Goal: Information Seeking & Learning: Learn about a topic

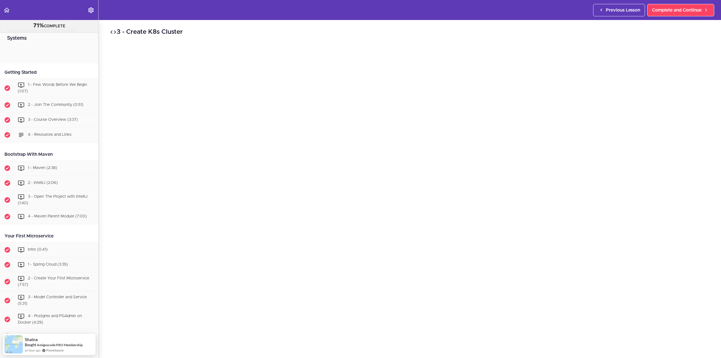
scroll to position [2323, 0]
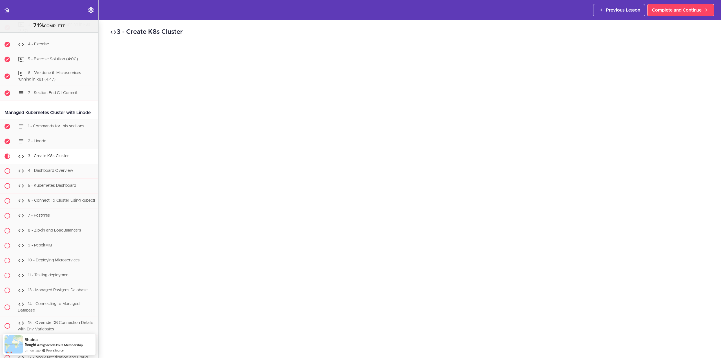
click at [489, 27] on div "3 - Create K8s Cluster Complete and Continue 1 - Follow us on LinkedIn 2 - Subs…" at bounding box center [410, 189] width 622 height 338
click at [55, 128] on span "1 - Commands for this sections" at bounding box center [56, 126] width 56 height 4
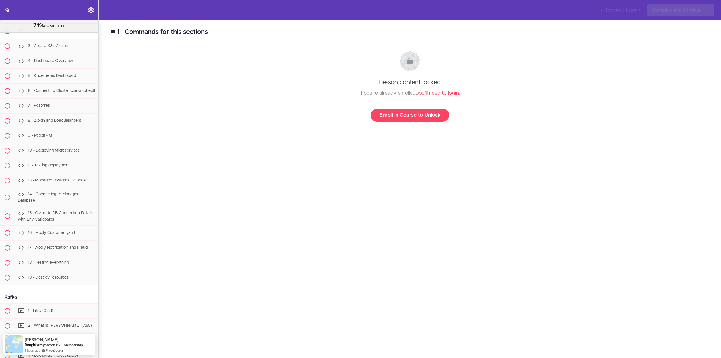
scroll to position [2398, 0]
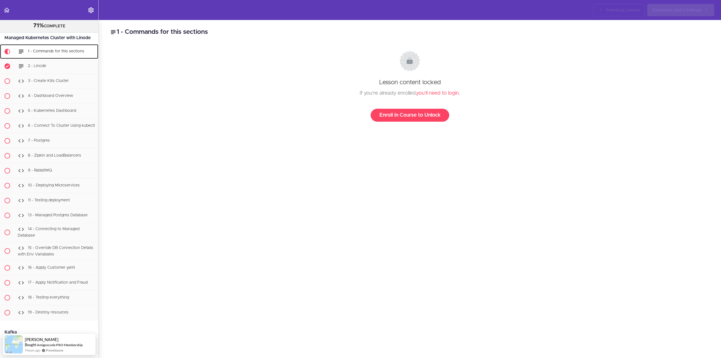
click at [60, 53] on span "1 - Commands for this sections" at bounding box center [56, 51] width 56 height 4
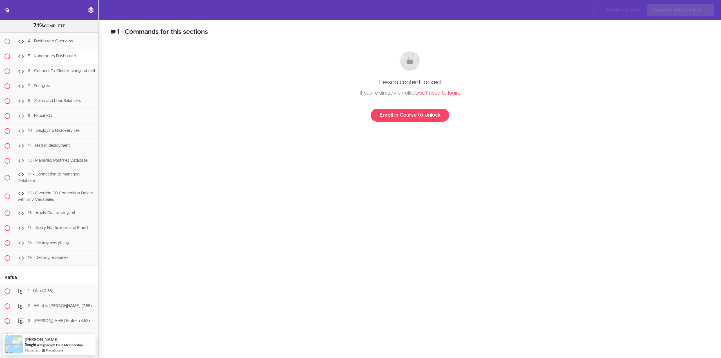
scroll to position [2455, 0]
click at [401, 118] on link "Enroll in Course to Unlock" at bounding box center [409, 115] width 79 height 13
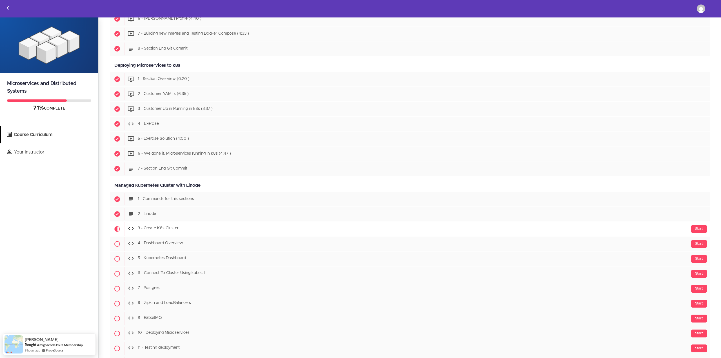
scroll to position [2083, 0]
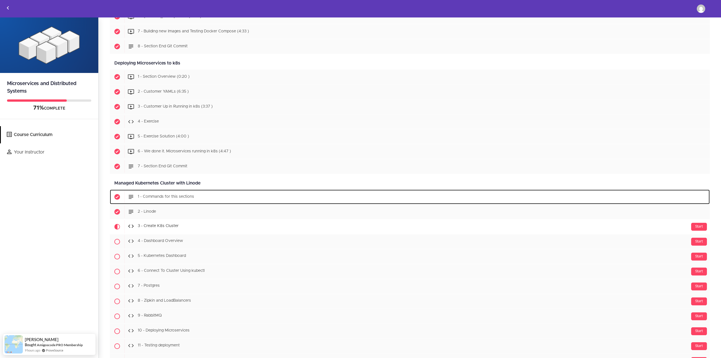
click at [172, 197] on span "1 - Commands for this sections" at bounding box center [166, 197] width 56 height 4
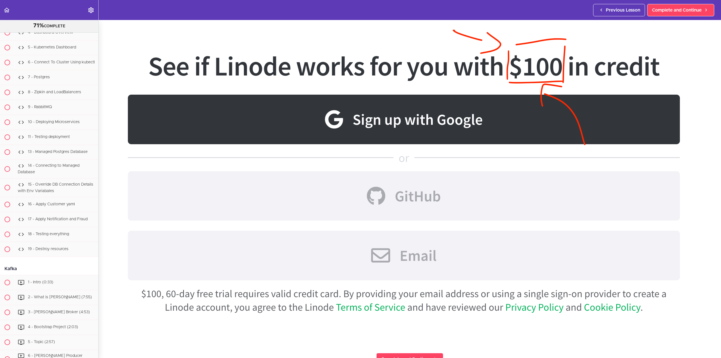
scroll to position [404, 0]
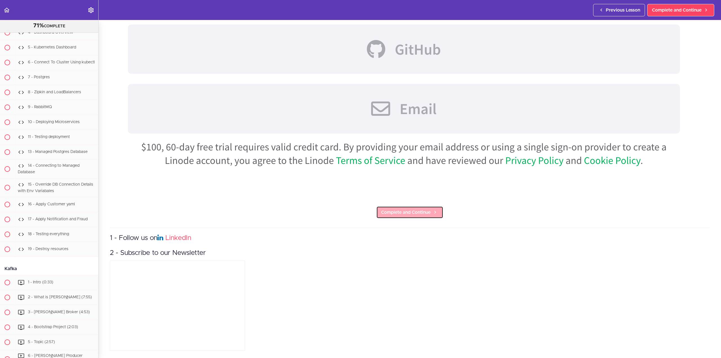
click at [407, 209] on span "Complete and Continue" at bounding box center [406, 212] width 50 height 7
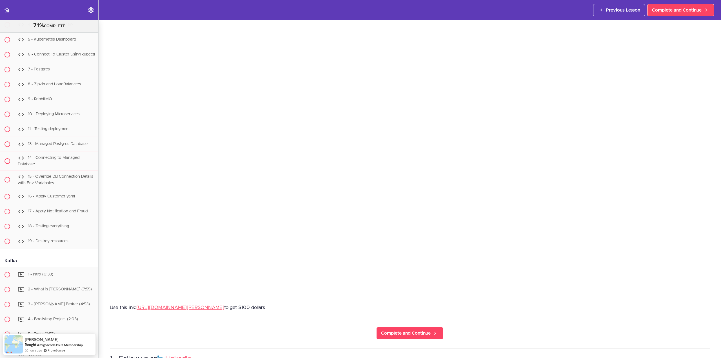
scroll to position [113, 0]
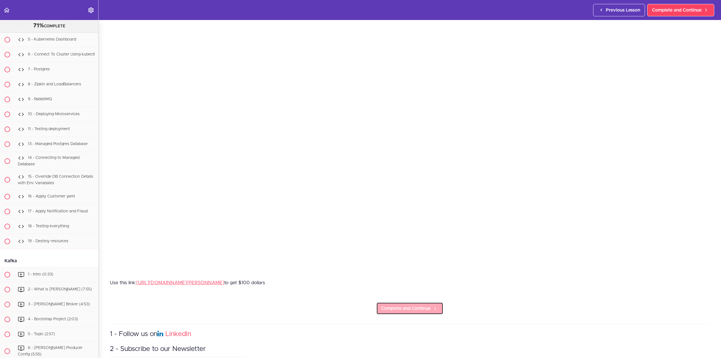
click at [413, 305] on span "Complete and Continue" at bounding box center [406, 308] width 50 height 7
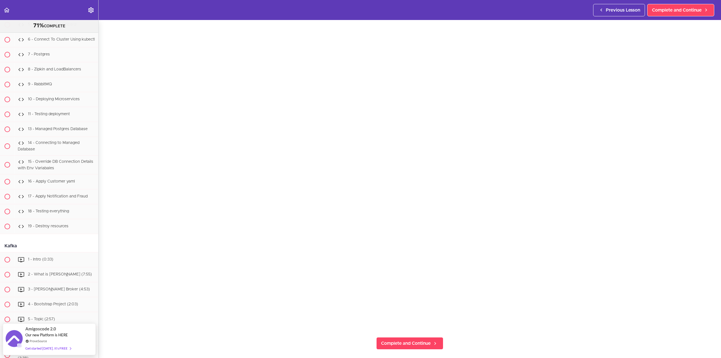
scroll to position [56, 0]
click at [414, 338] on span "Complete and Continue" at bounding box center [406, 341] width 50 height 7
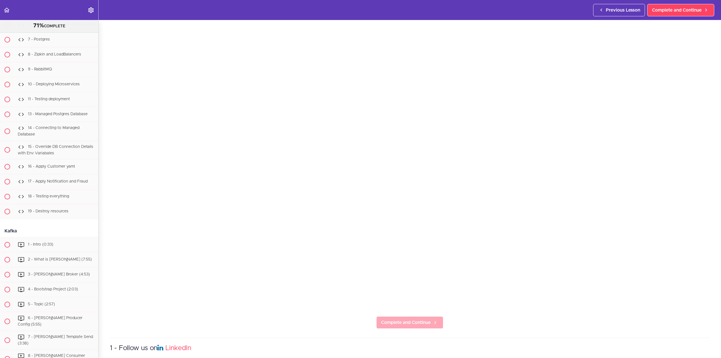
scroll to position [84, 0]
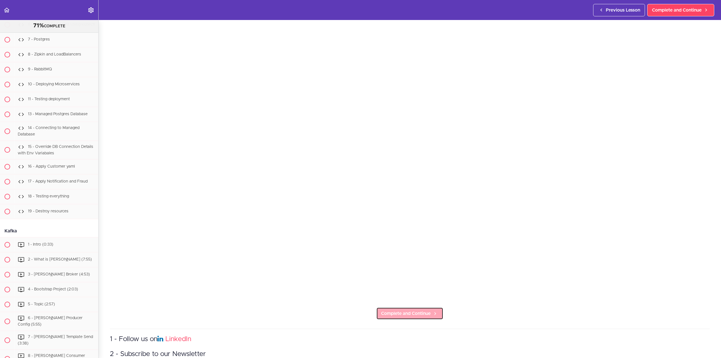
click at [412, 310] on span "Complete and Continue" at bounding box center [406, 313] width 50 height 7
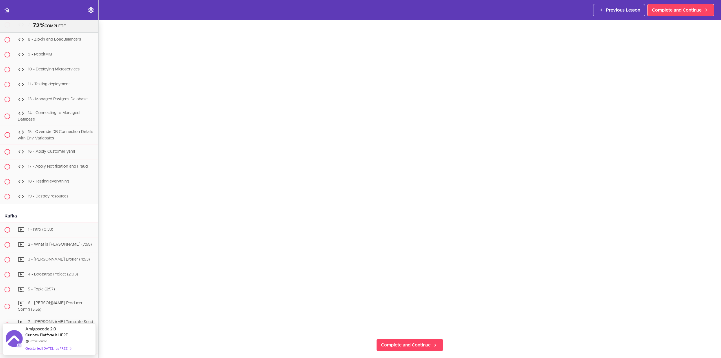
scroll to position [56, 0]
click at [406, 340] on span "Complete and Continue" at bounding box center [406, 341] width 50 height 7
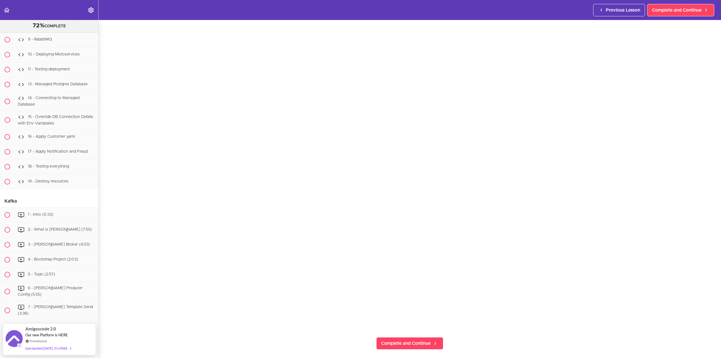
scroll to position [56, 0]
click at [409, 340] on span "Complete and Continue" at bounding box center [406, 341] width 50 height 7
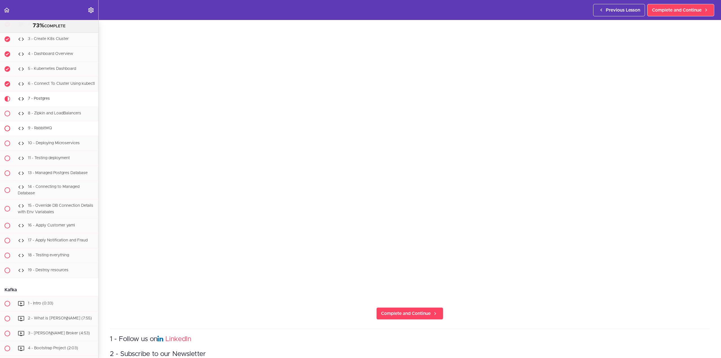
scroll to position [2435, 0]
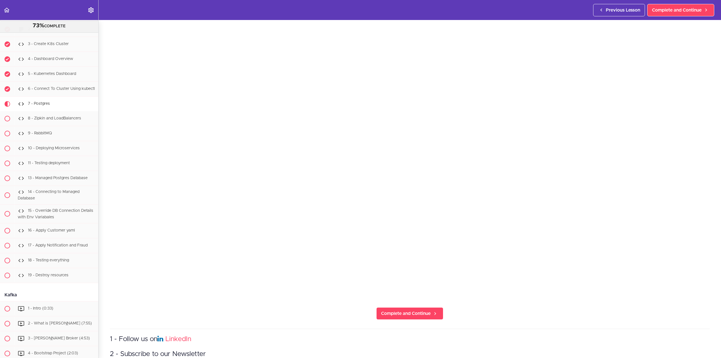
click at [55, 16] on span "1 - Commands for this sections" at bounding box center [56, 14] width 56 height 4
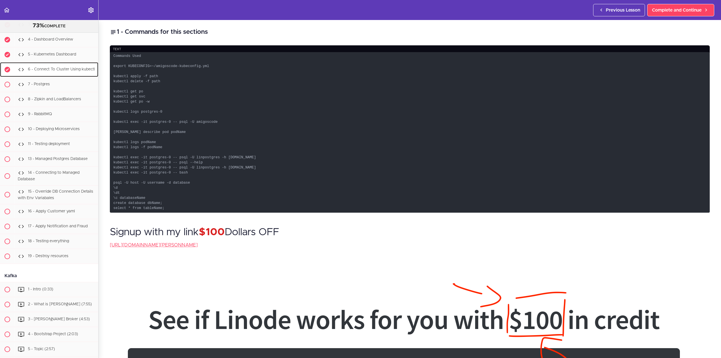
click at [57, 71] on span "6 - Connect To Cluster Using kubectl" at bounding box center [61, 69] width 67 height 4
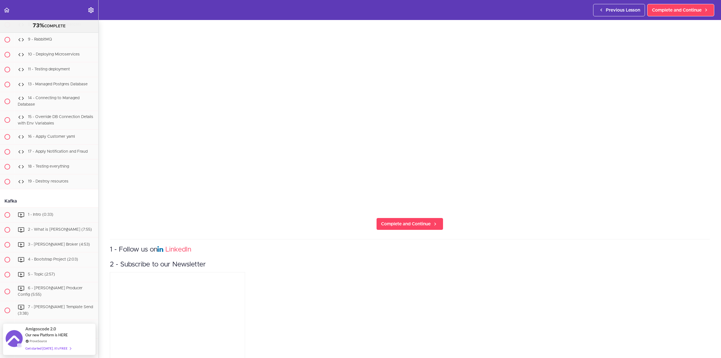
scroll to position [187, 0]
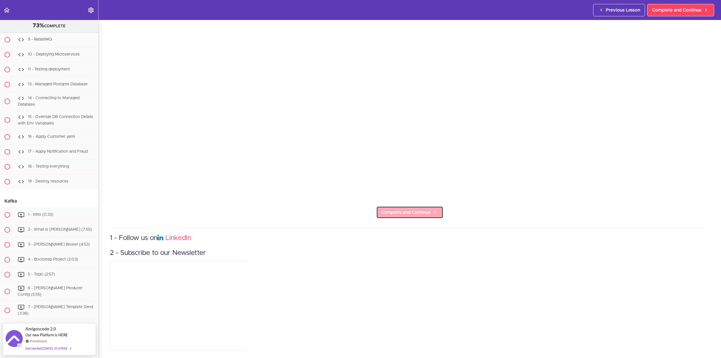
click at [413, 210] on span "Complete and Continue" at bounding box center [406, 212] width 50 height 7
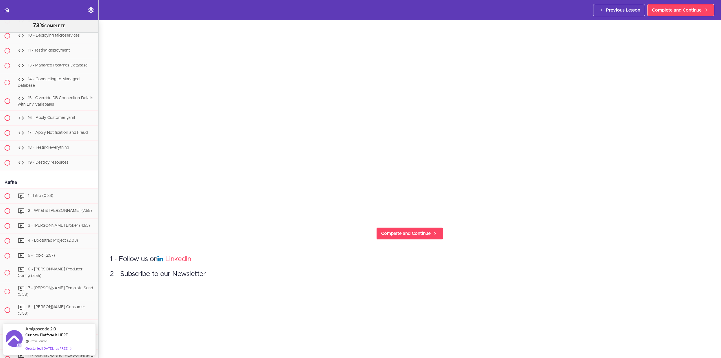
scroll to position [169, 0]
click at [419, 225] on span "Complete and Continue" at bounding box center [406, 228] width 50 height 7
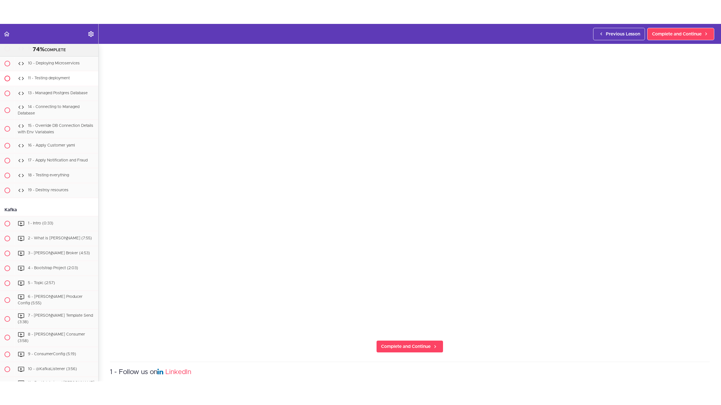
scroll to position [2535, 0]
